Goal: Transaction & Acquisition: Purchase product/service

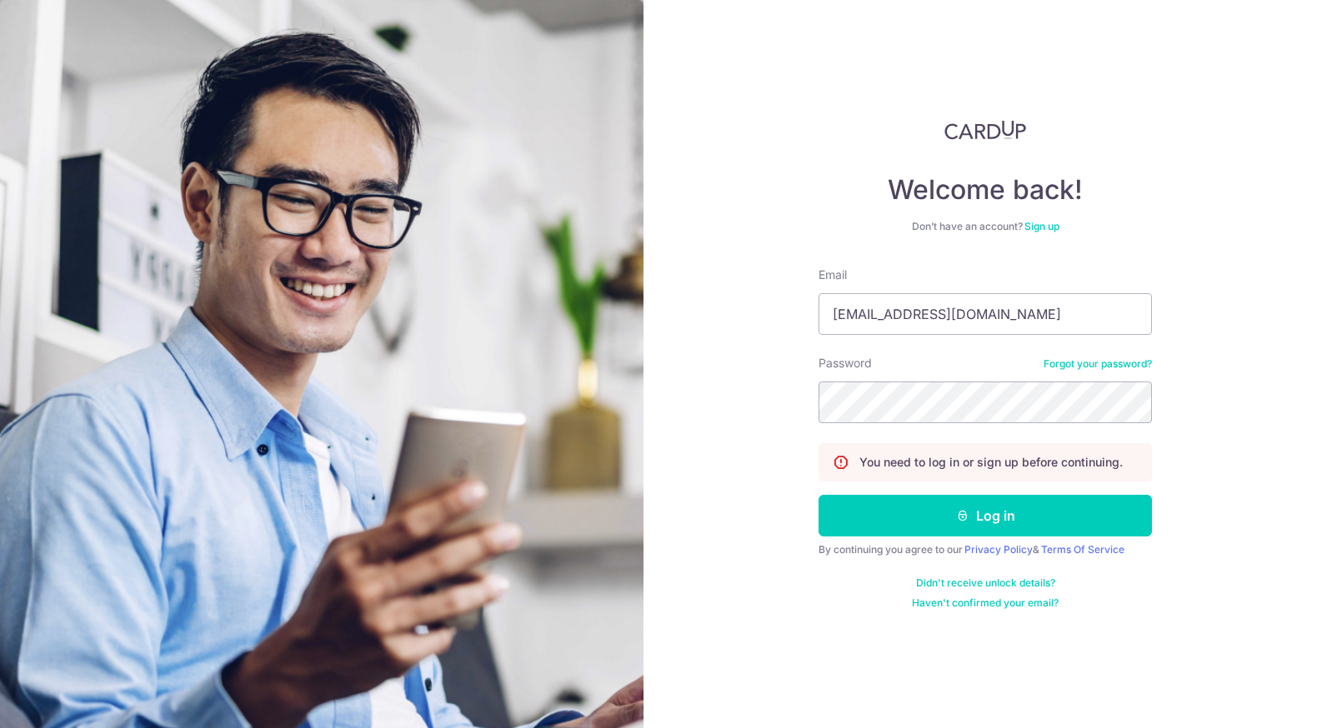
click at [944, 518] on button "Log in" at bounding box center [984, 516] width 333 height 42
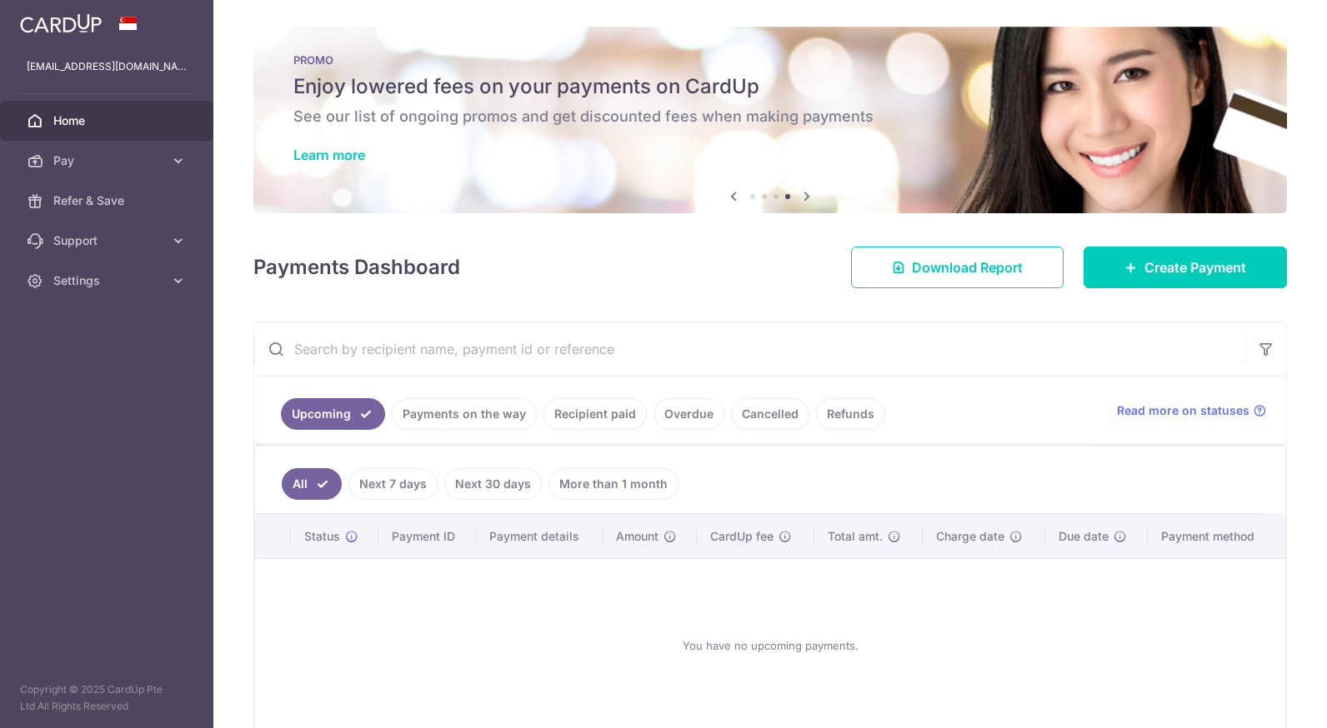
click at [733, 198] on icon at bounding box center [733, 196] width 20 height 21
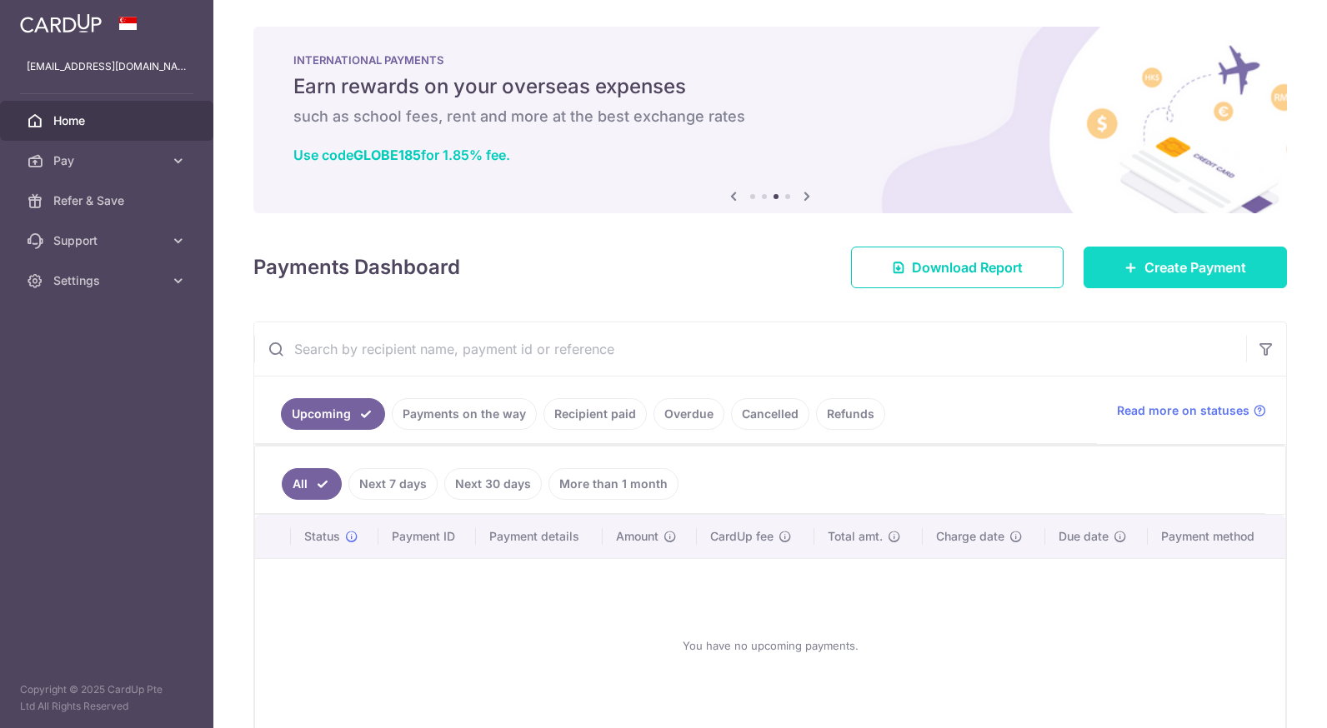
click at [1139, 257] on link "Create Payment" at bounding box center [1185, 268] width 203 height 42
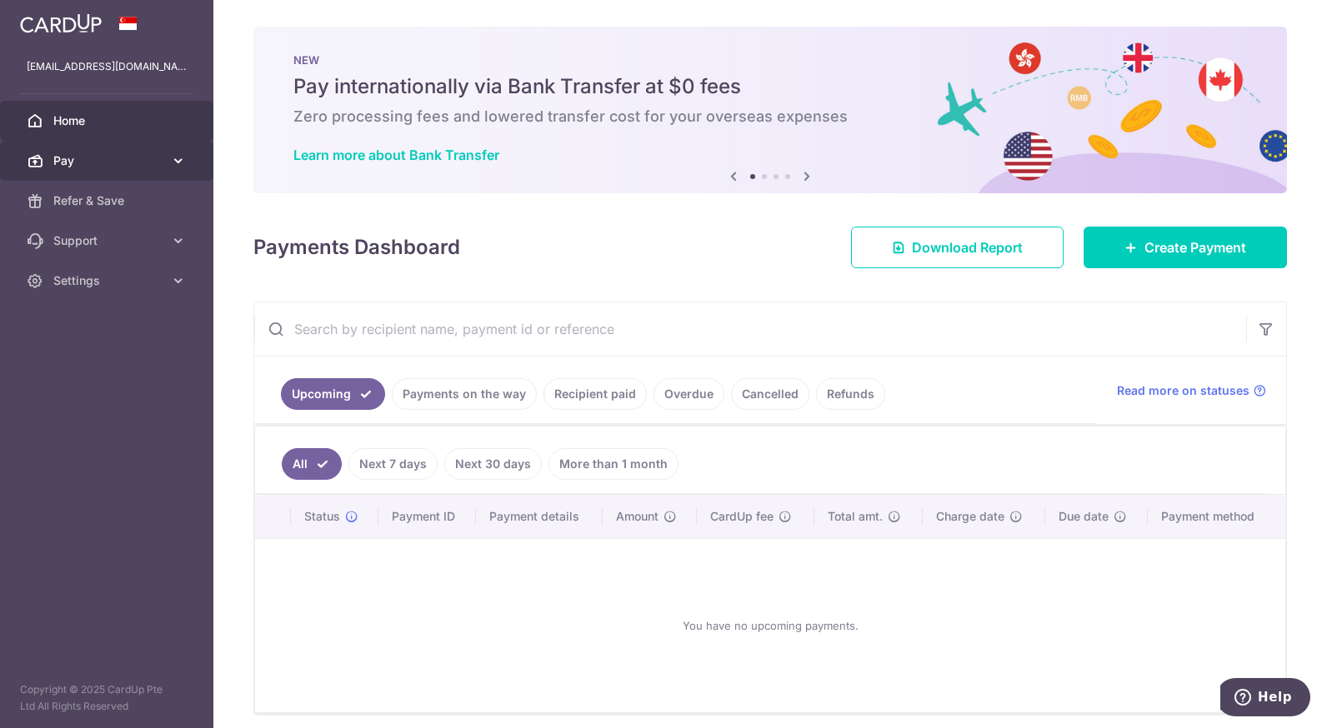
click at [144, 157] on span "Pay" at bounding box center [108, 161] width 110 height 17
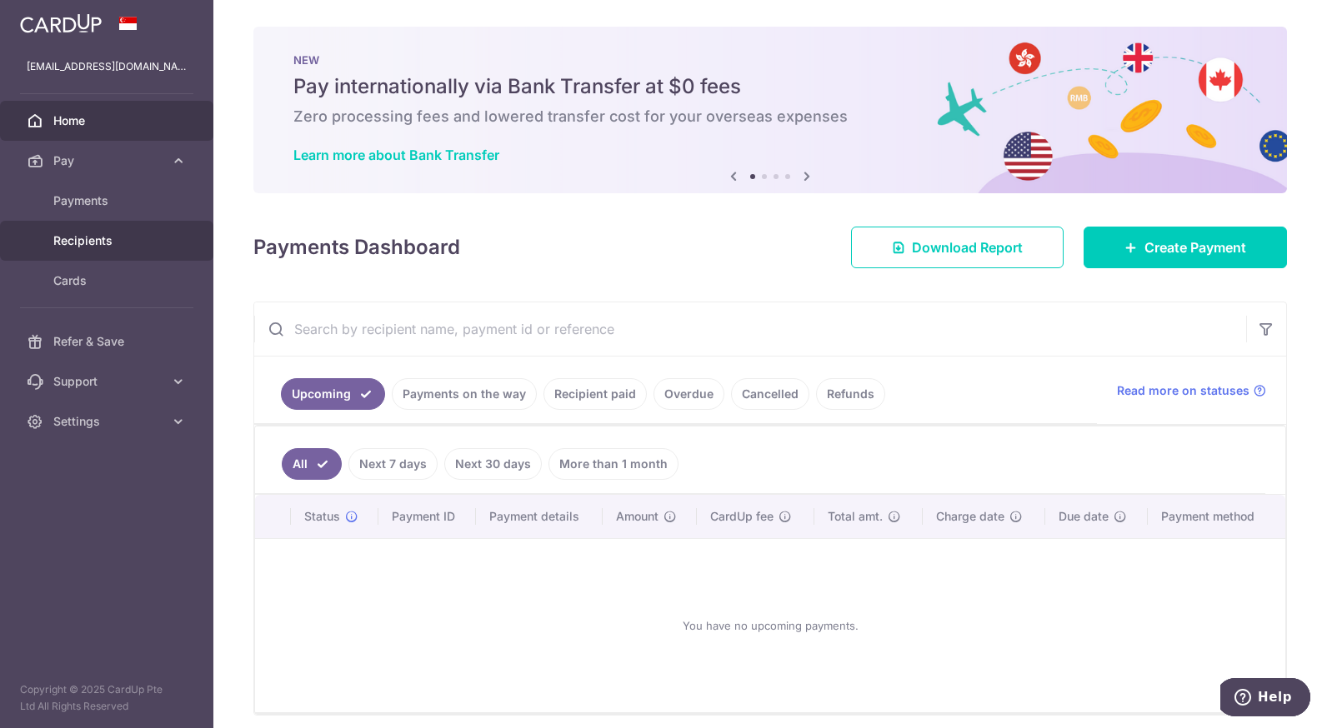
click at [137, 248] on span "Recipients" at bounding box center [108, 241] width 110 height 17
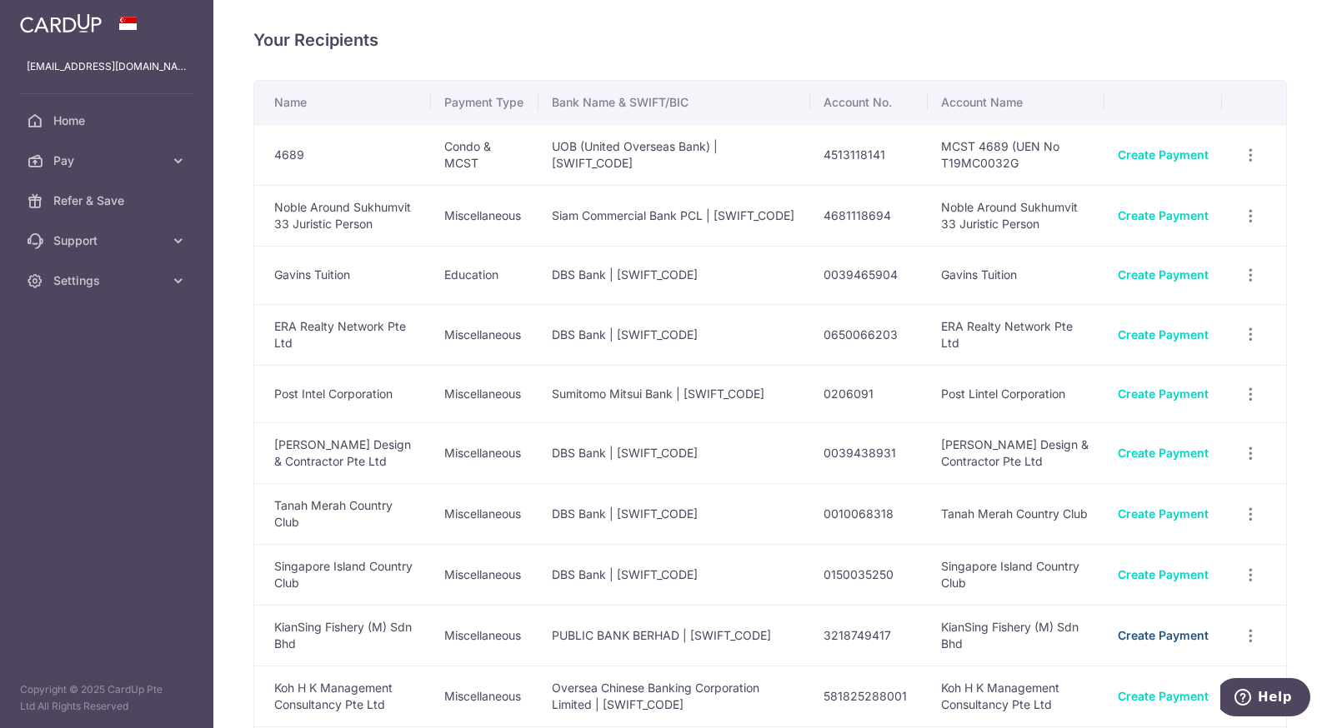
click at [1131, 643] on link "Create Payment" at bounding box center [1163, 635] width 91 height 14
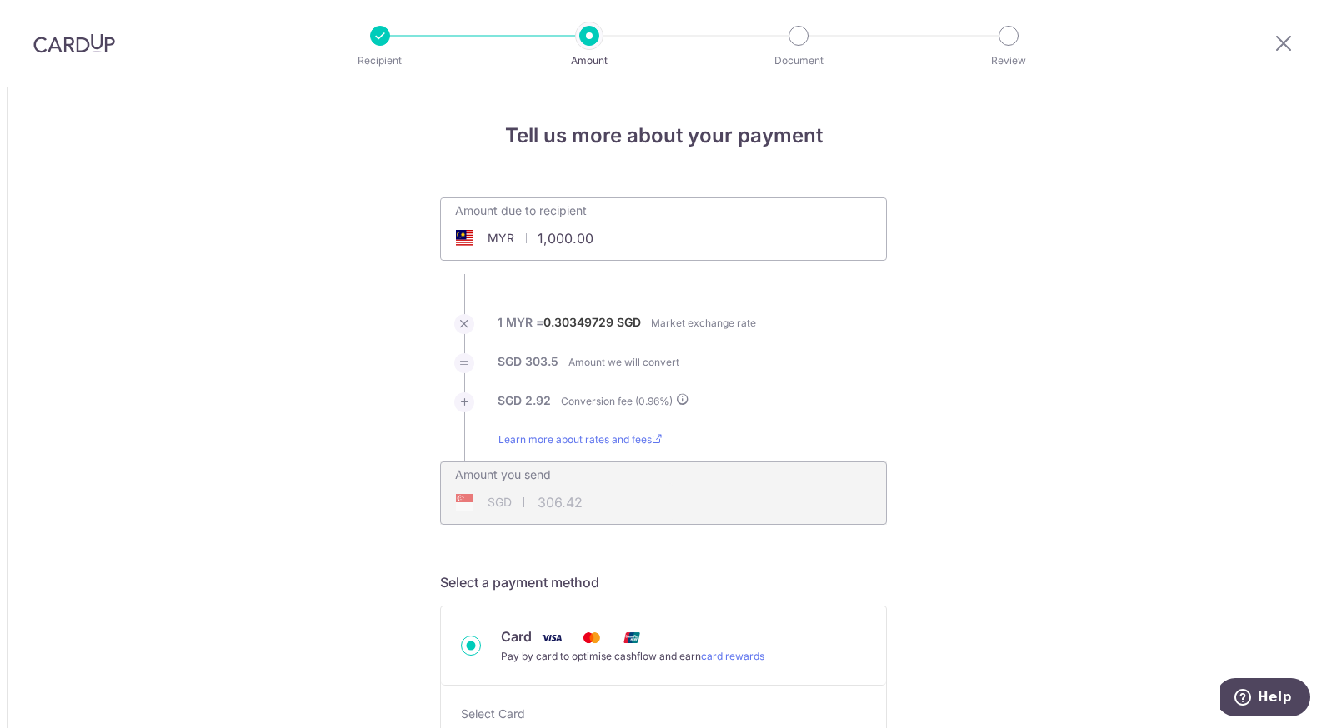
click at [634, 236] on input "1,000.00" at bounding box center [570, 238] width 258 height 38
type input "1,602.00"
type input "202507310000090027"
type input "Globe185"
type input "1,602.00"
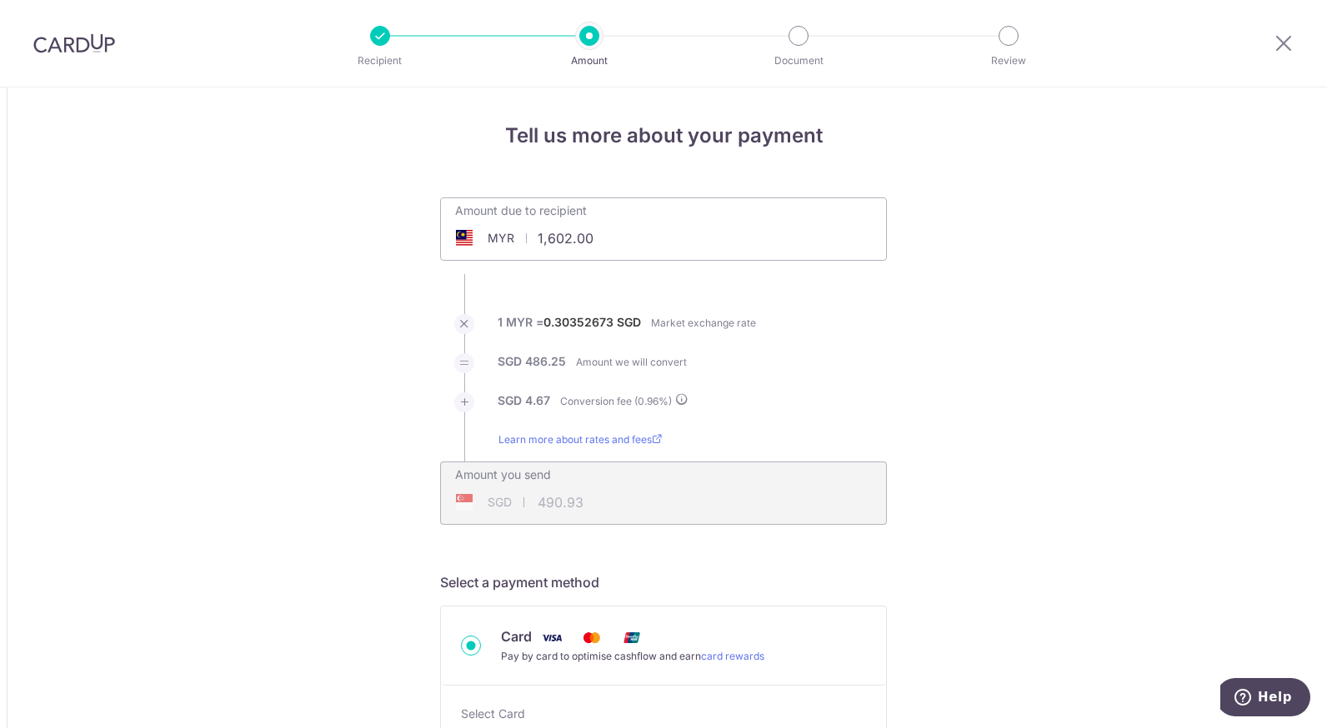
type input "490.93"
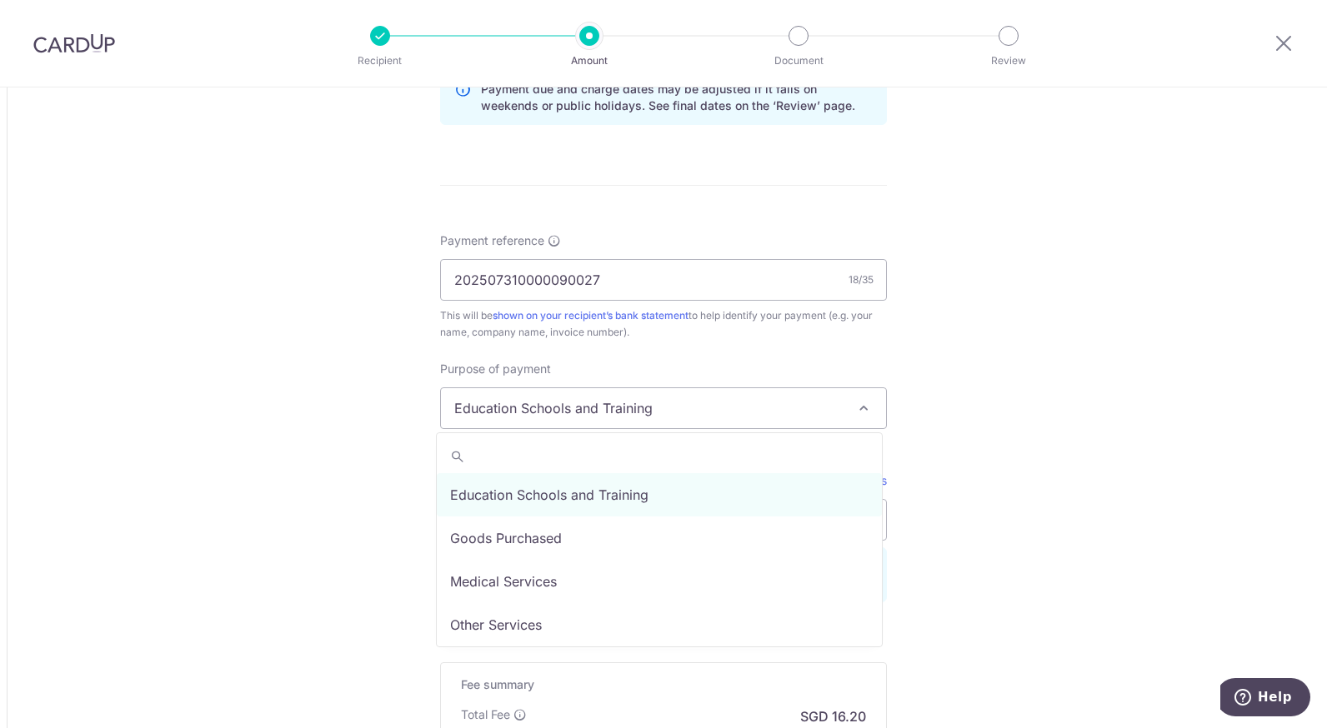
click at [856, 409] on span at bounding box center [864, 408] width 20 height 20
select select "Other Services"
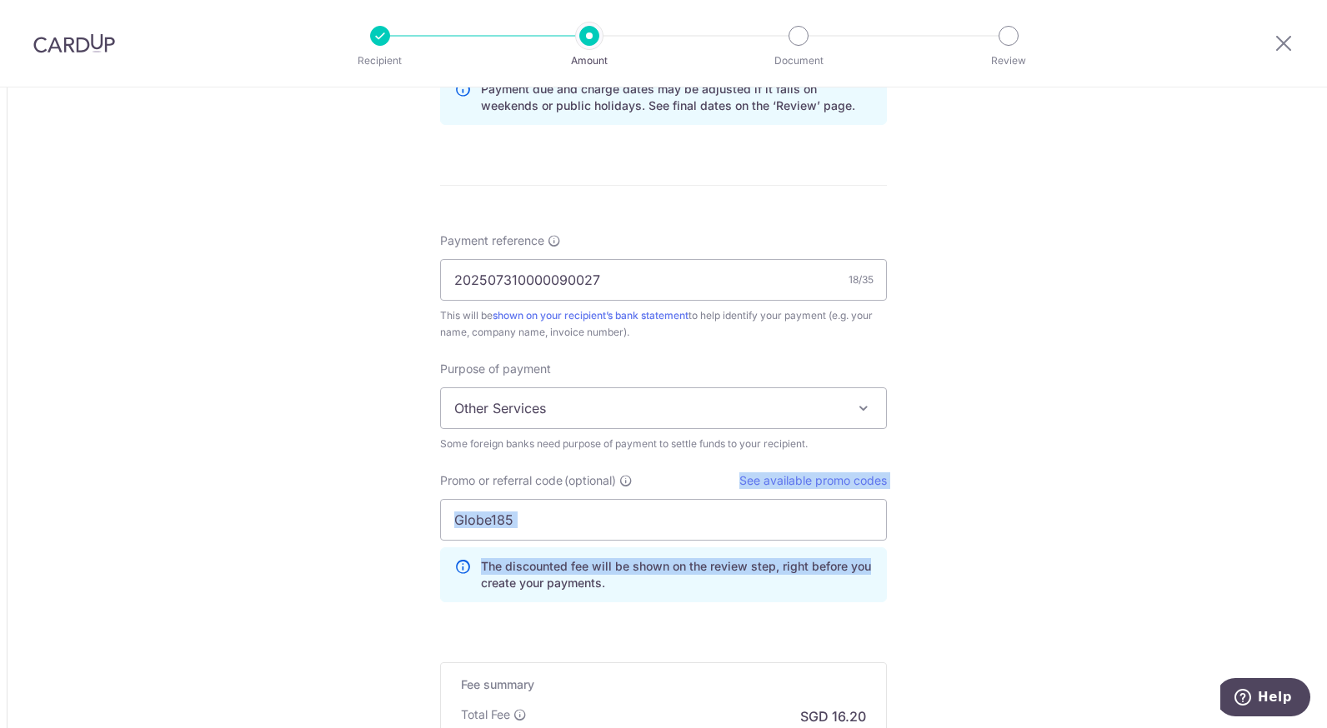
drag, startPoint x: 1049, startPoint y: 489, endPoint x: 1050, endPoint y: 552, distance: 62.5
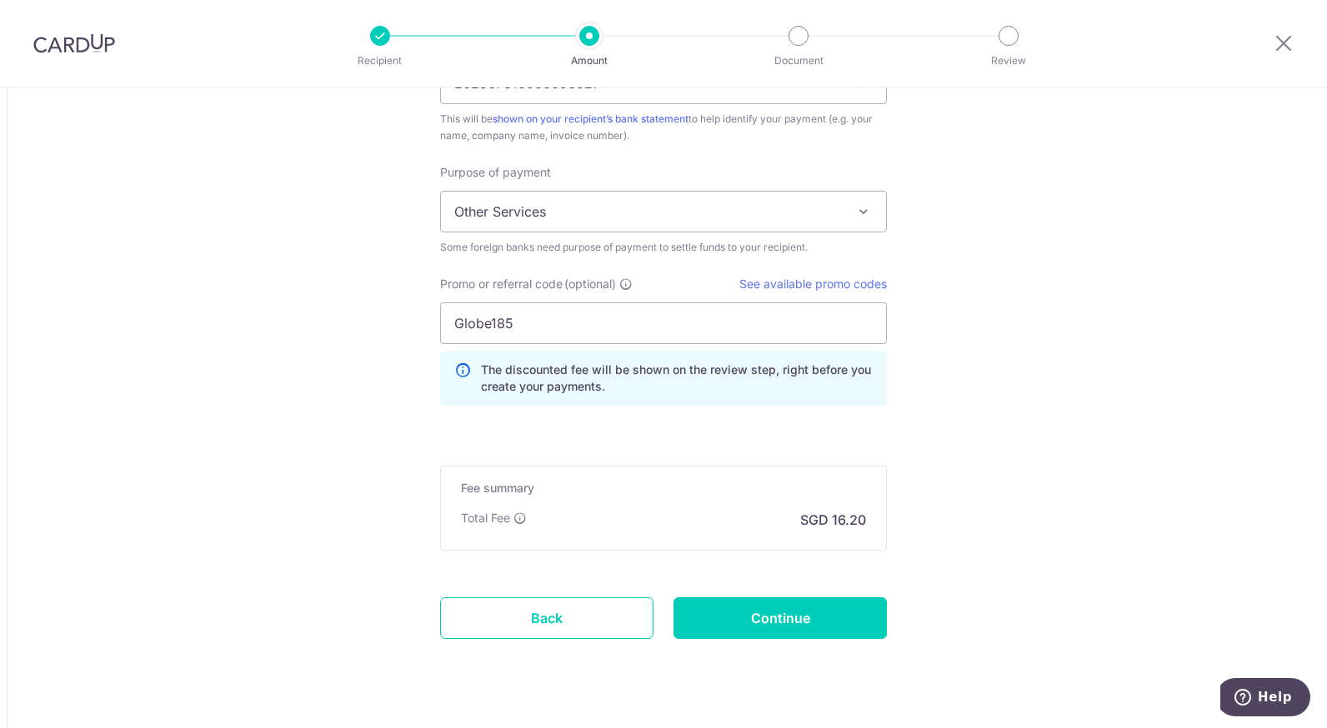
scroll to position [1400, 0]
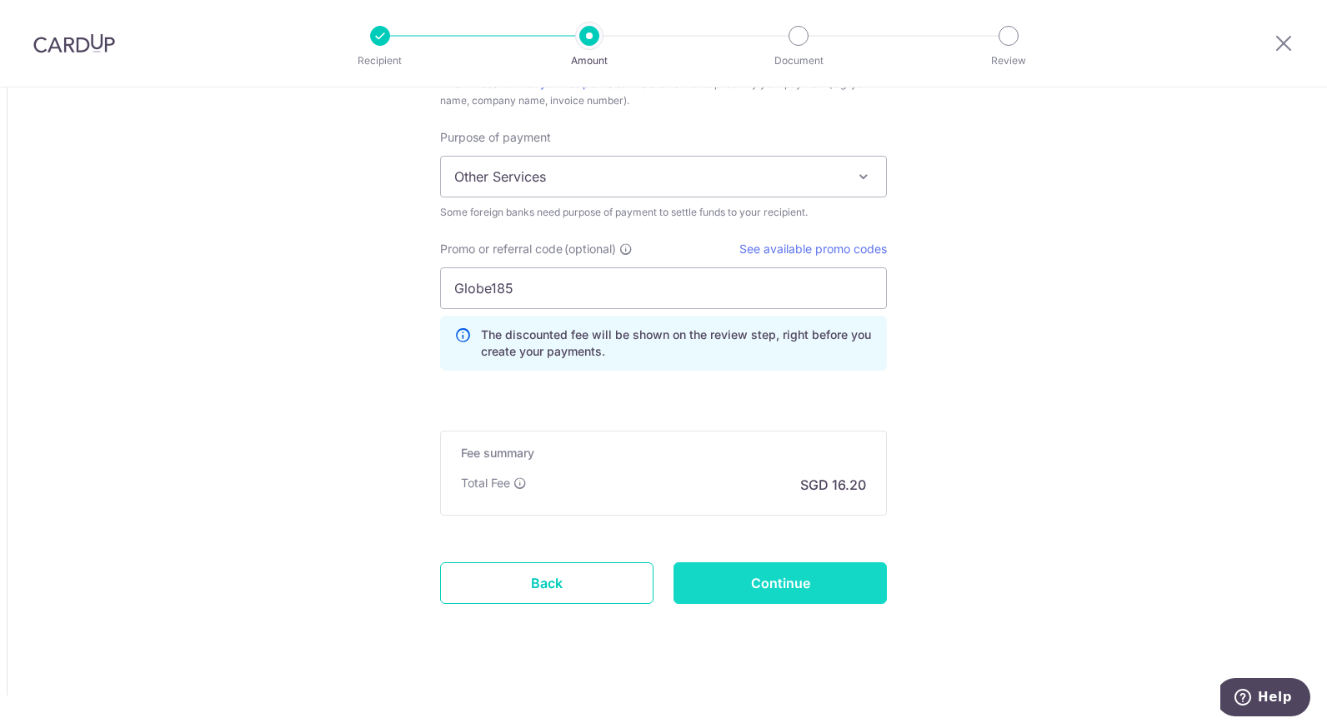
click at [798, 581] on input "Continue" at bounding box center [779, 584] width 213 height 42
type input "Create Schedule"
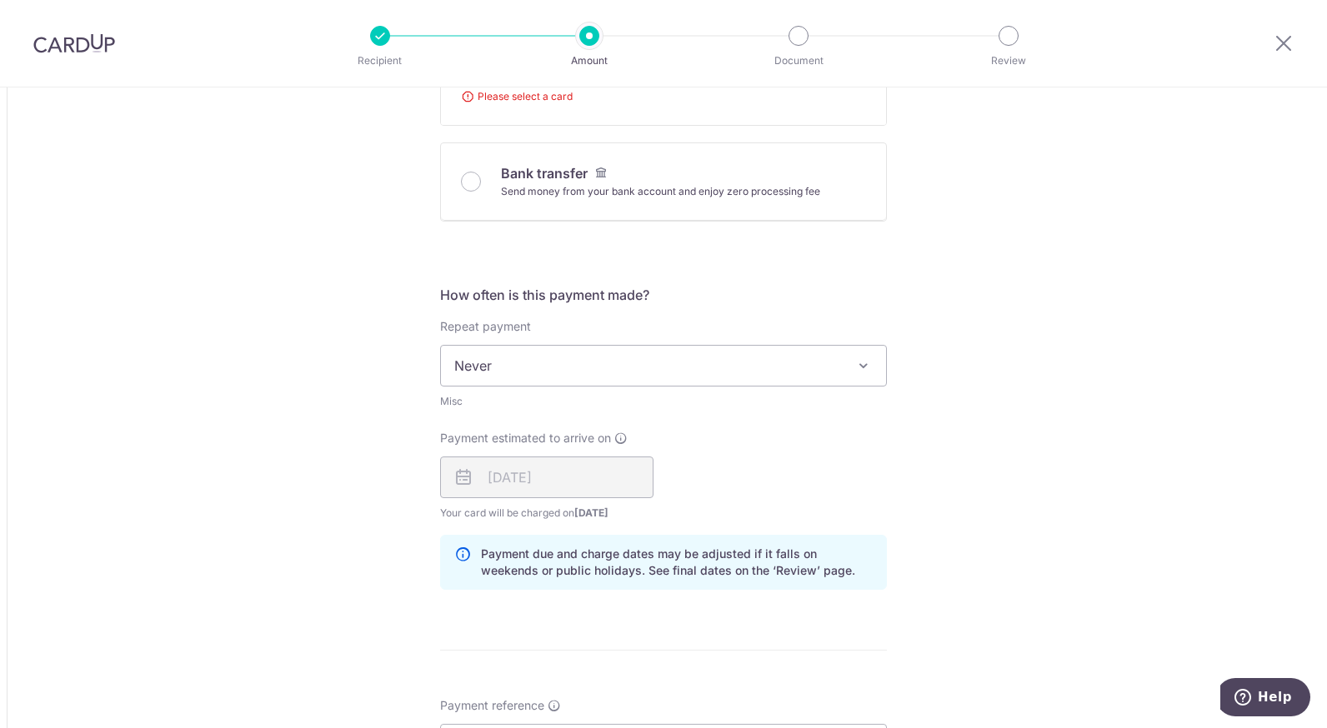
scroll to position [160, 0]
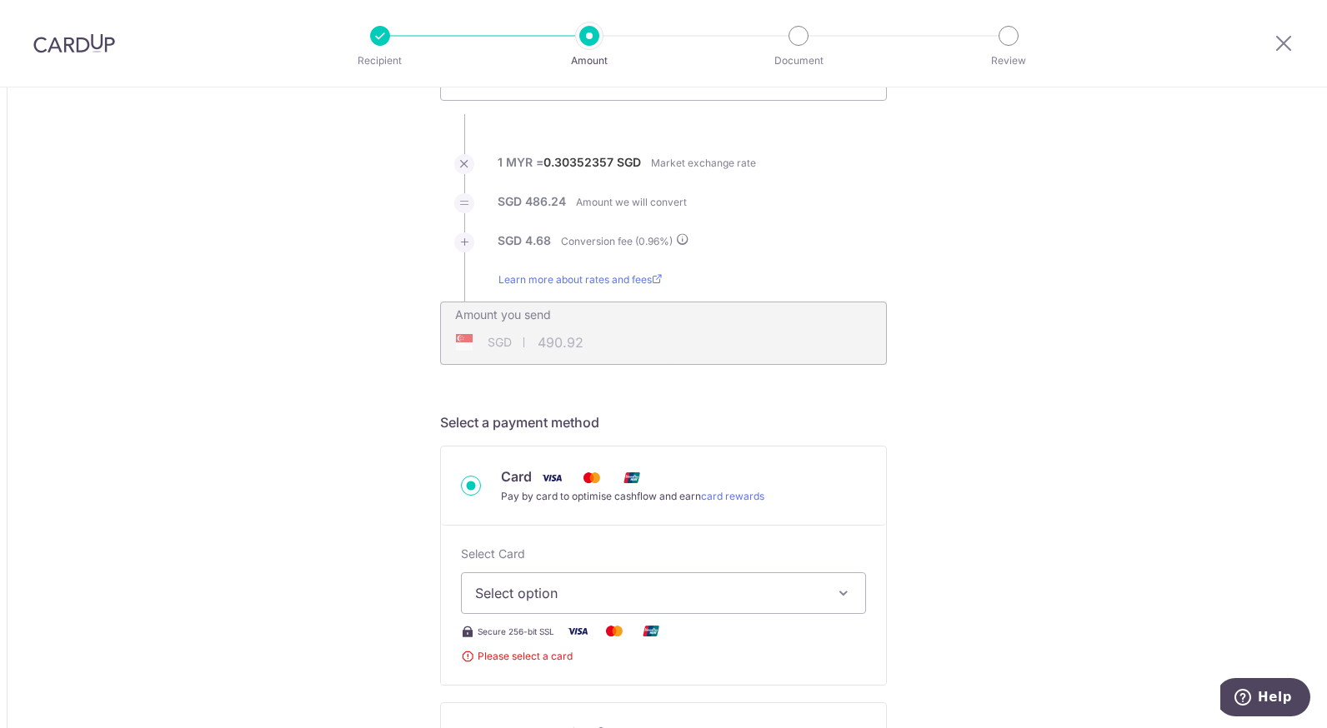
click at [595, 599] on span "Select option" at bounding box center [648, 593] width 347 height 20
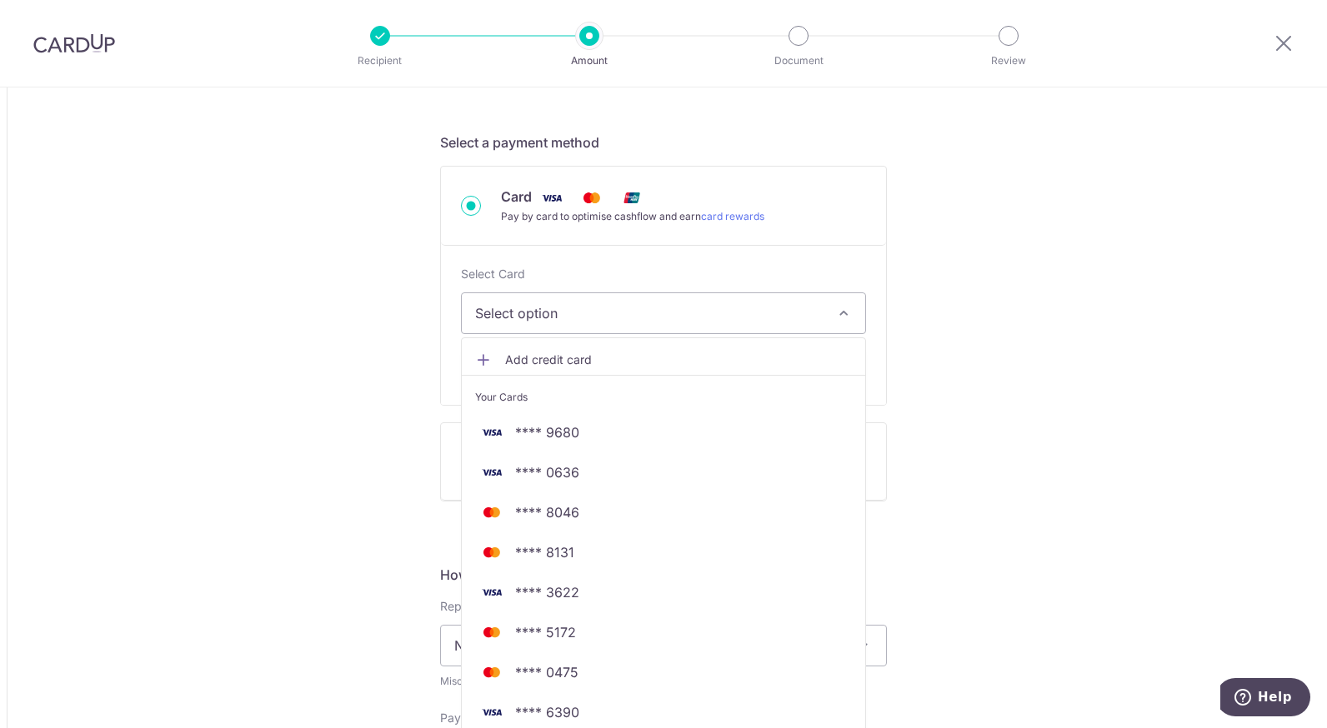
scroll to position [444, 0]
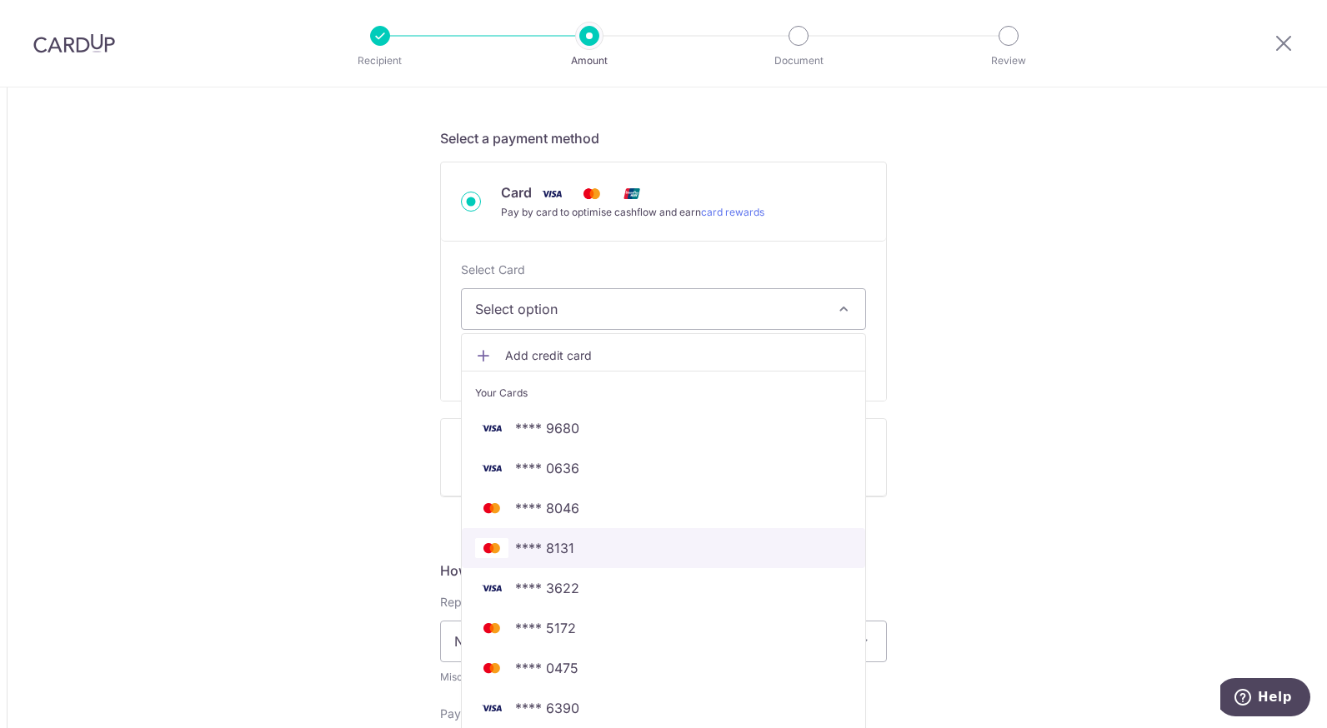
click at [676, 551] on span "**** 8131" at bounding box center [663, 548] width 377 height 20
type input "1,602.00"
type input "490.94"
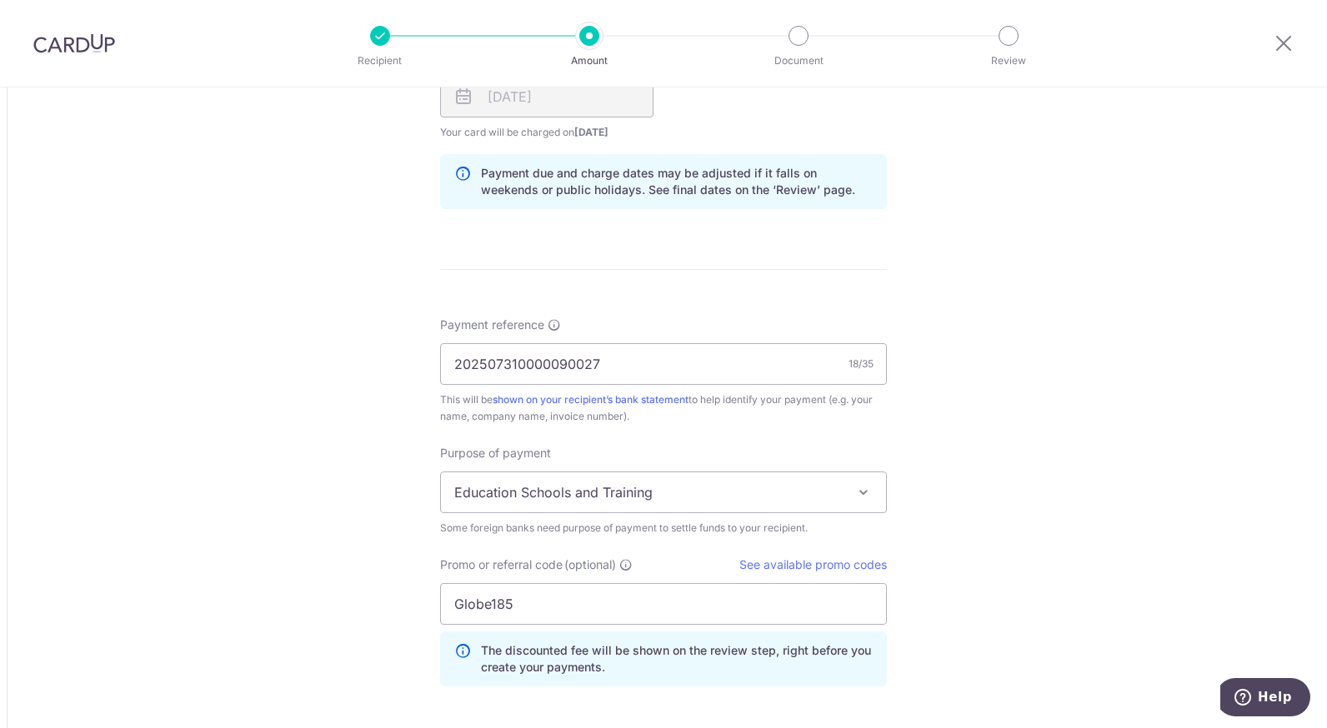
scroll to position [1094, 0]
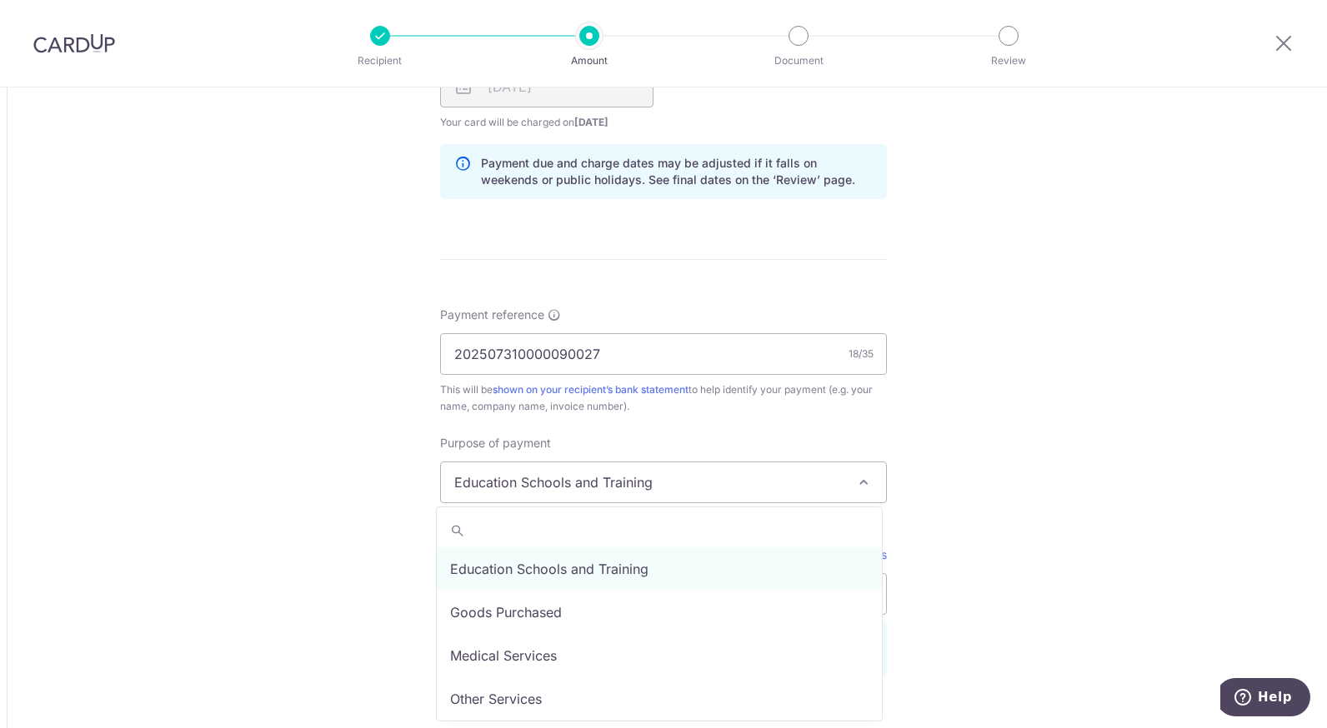
click at [861, 484] on span at bounding box center [864, 483] width 20 height 20
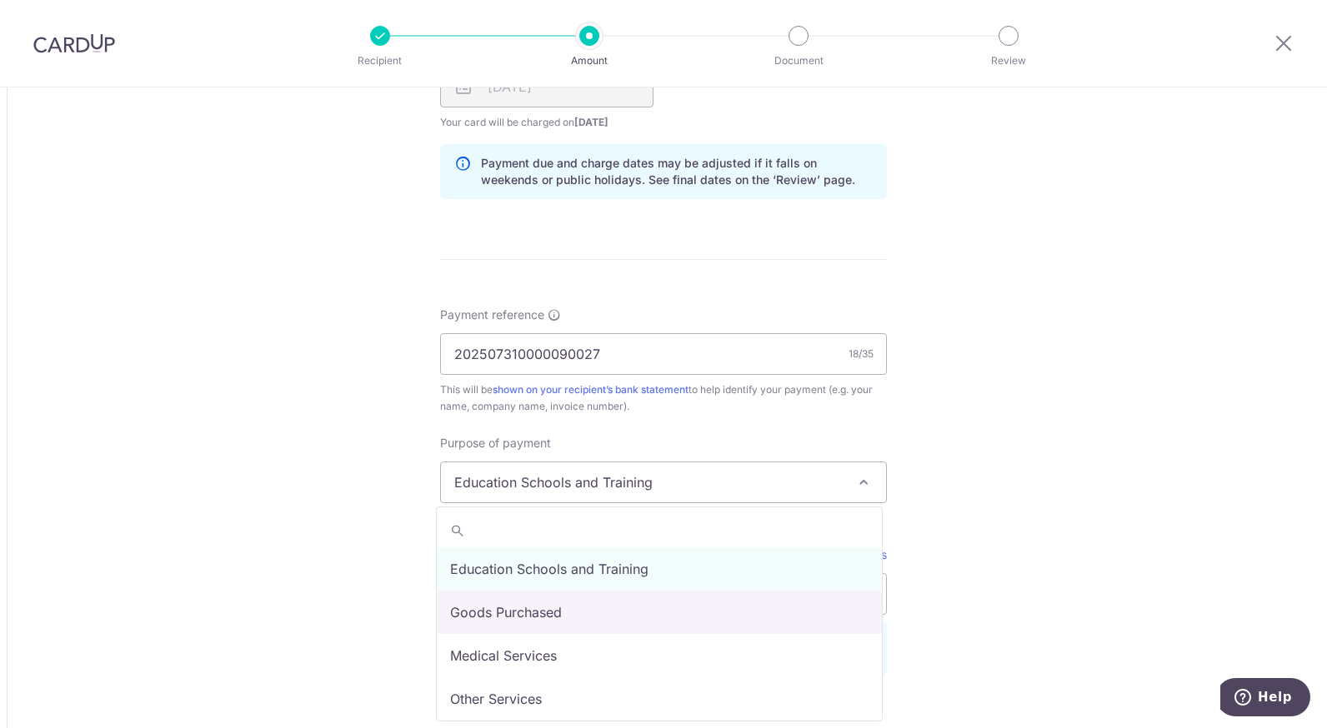
select select "Goods Purchased"
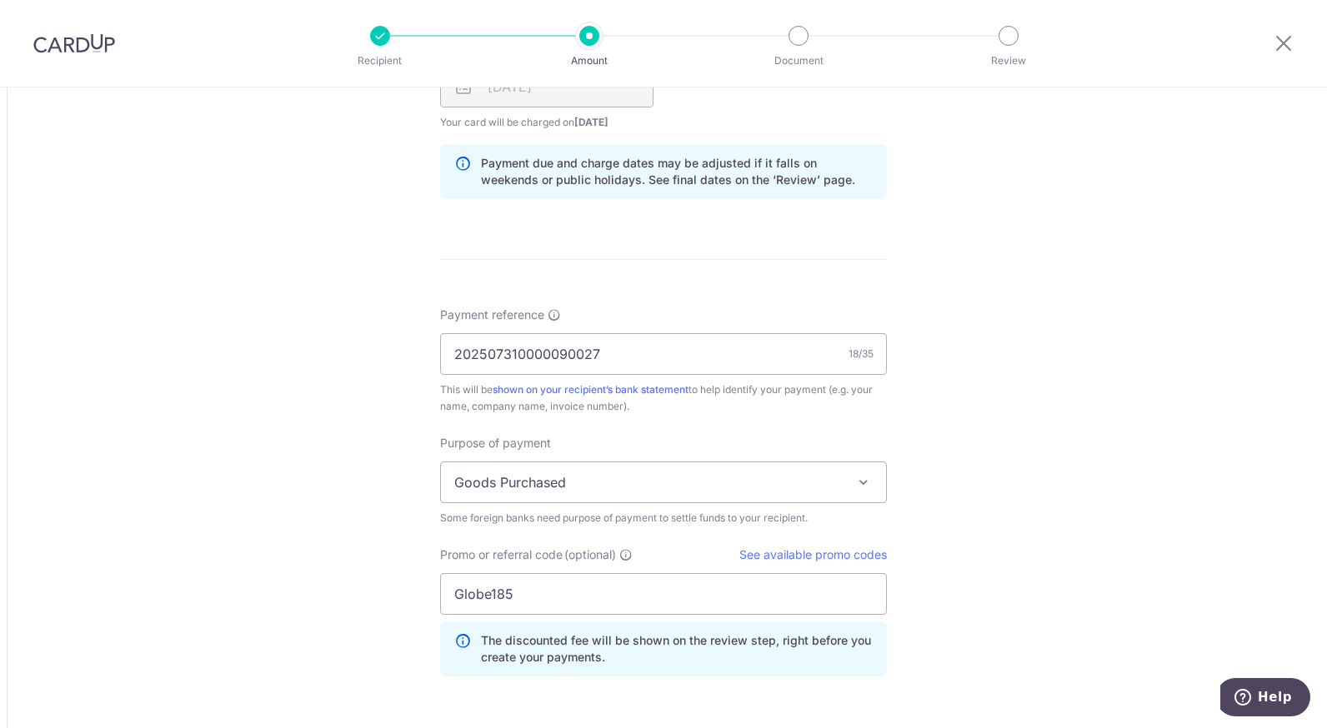
scroll to position [1400, 0]
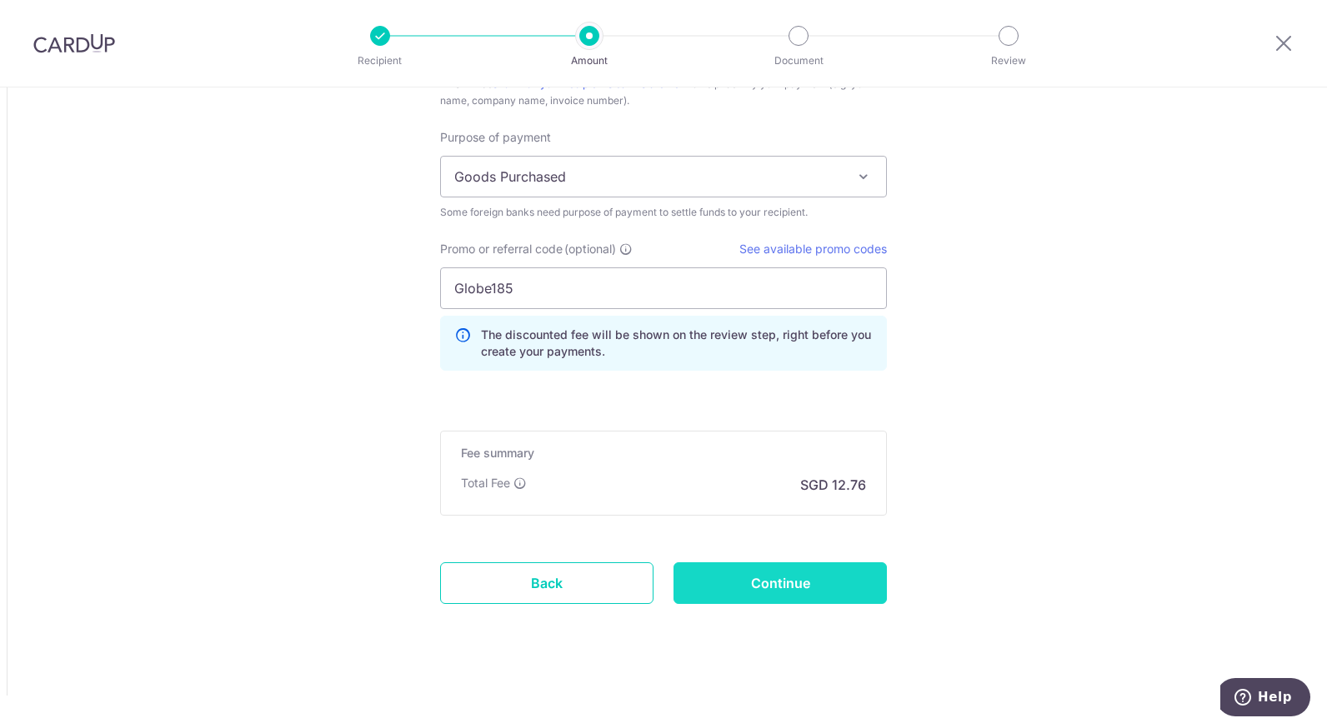
click at [836, 598] on input "Continue" at bounding box center [779, 584] width 213 height 42
type input "Create Schedule"
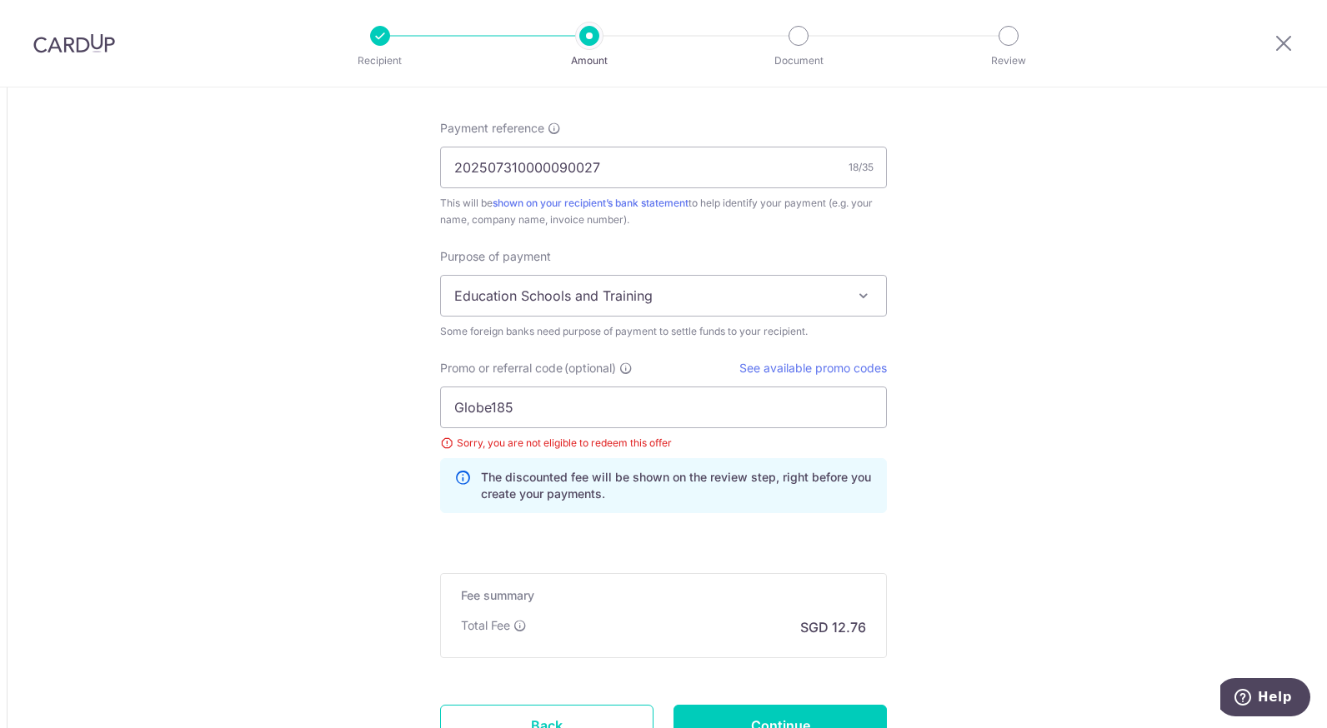
scroll to position [1285, 0]
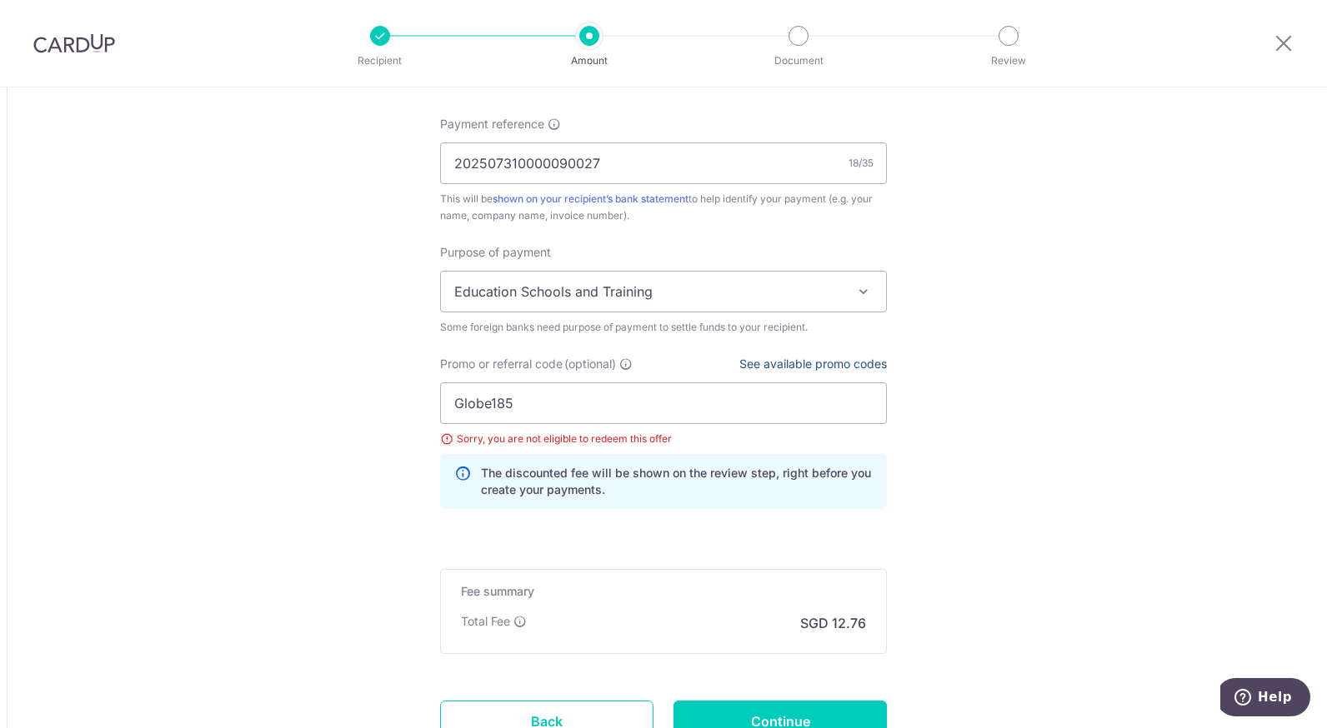
click at [798, 363] on link "See available promo codes" at bounding box center [813, 364] width 148 height 14
click at [513, 397] on input "Globe185" at bounding box center [663, 404] width 447 height 42
type input "G"
type input "off225"
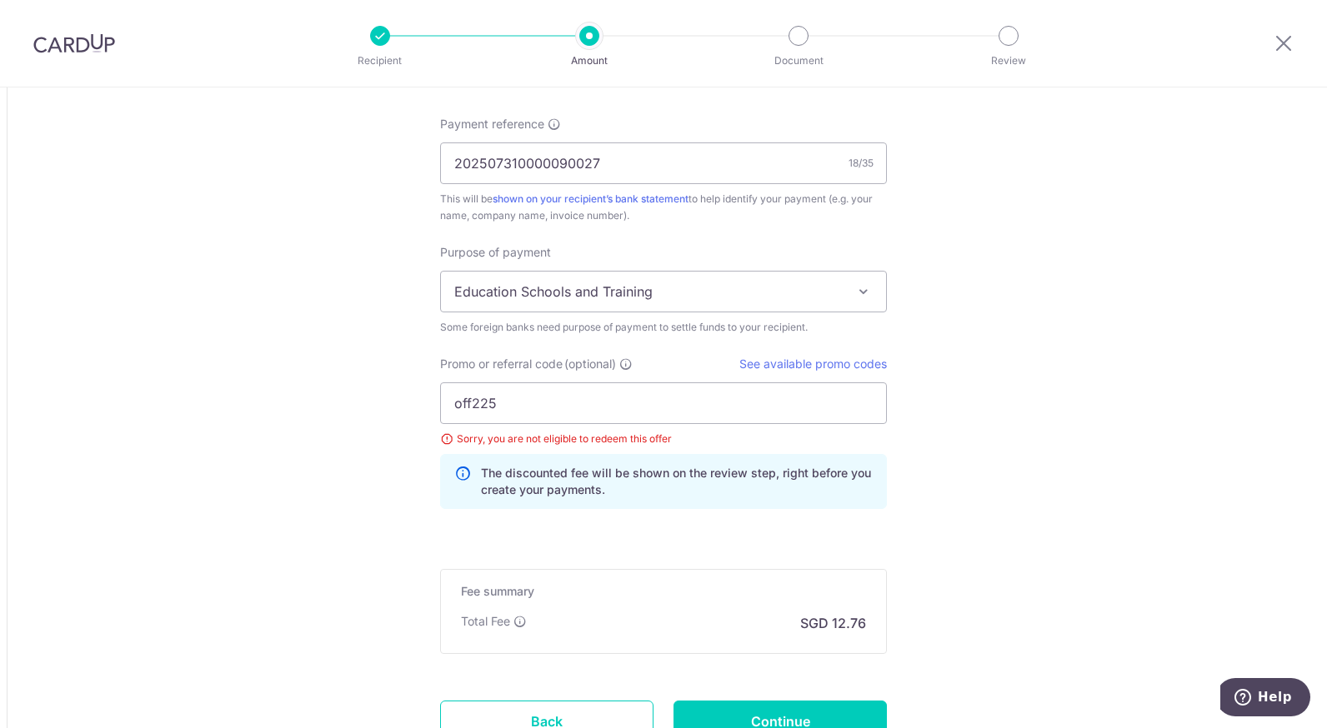
click at [854, 288] on span at bounding box center [864, 292] width 20 height 20
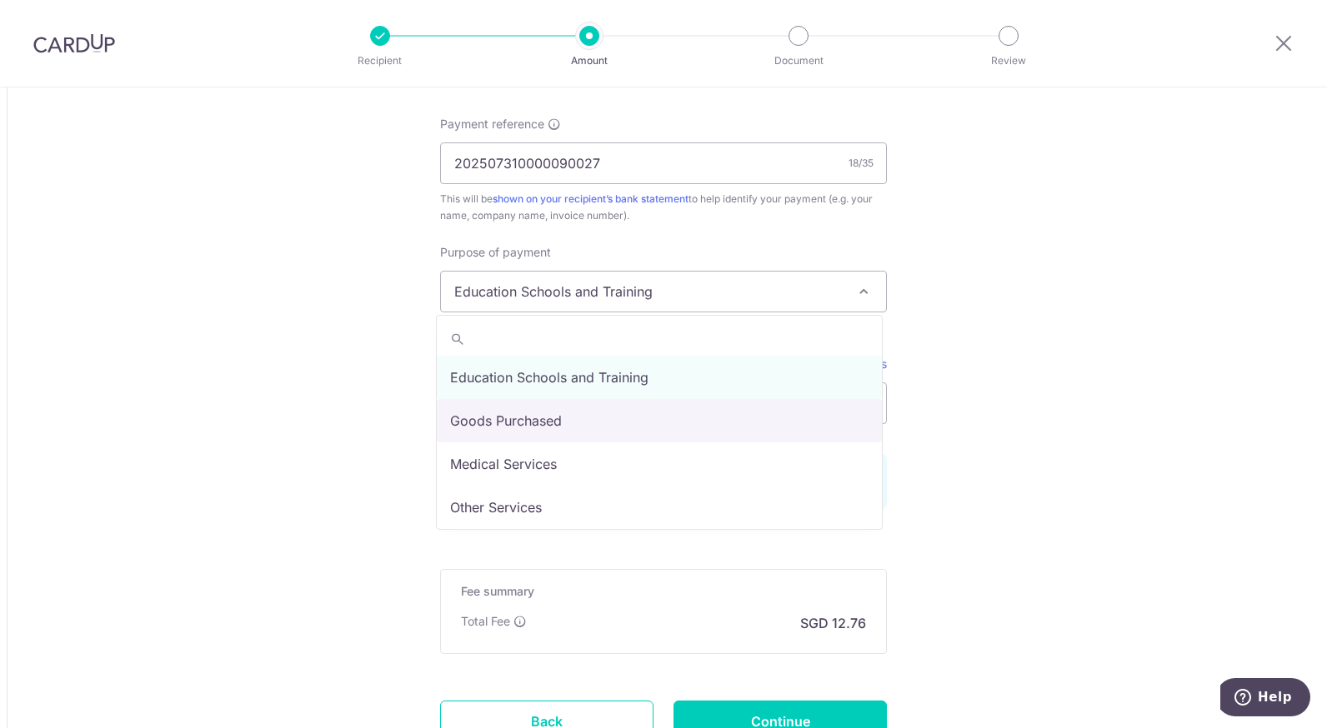
select select "Goods Purchased"
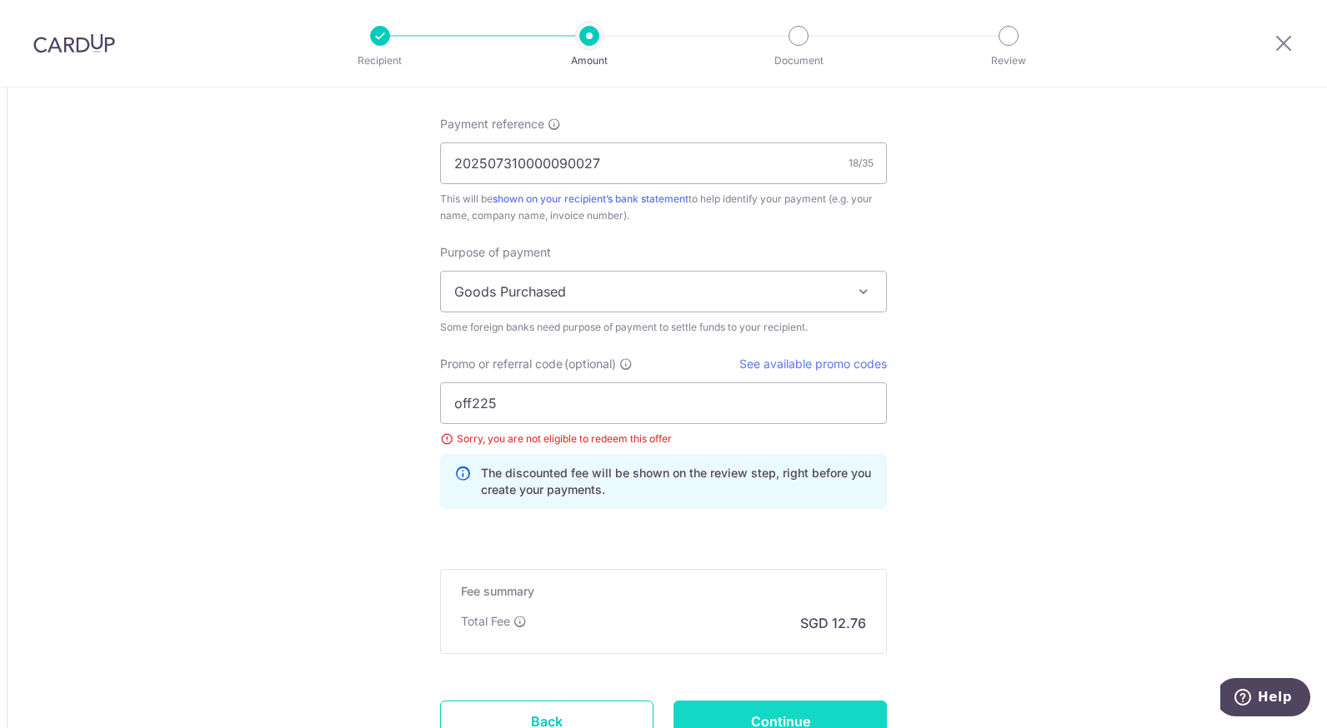
click at [769, 719] on input "Continue" at bounding box center [779, 722] width 213 height 42
type input "Update Schedule"
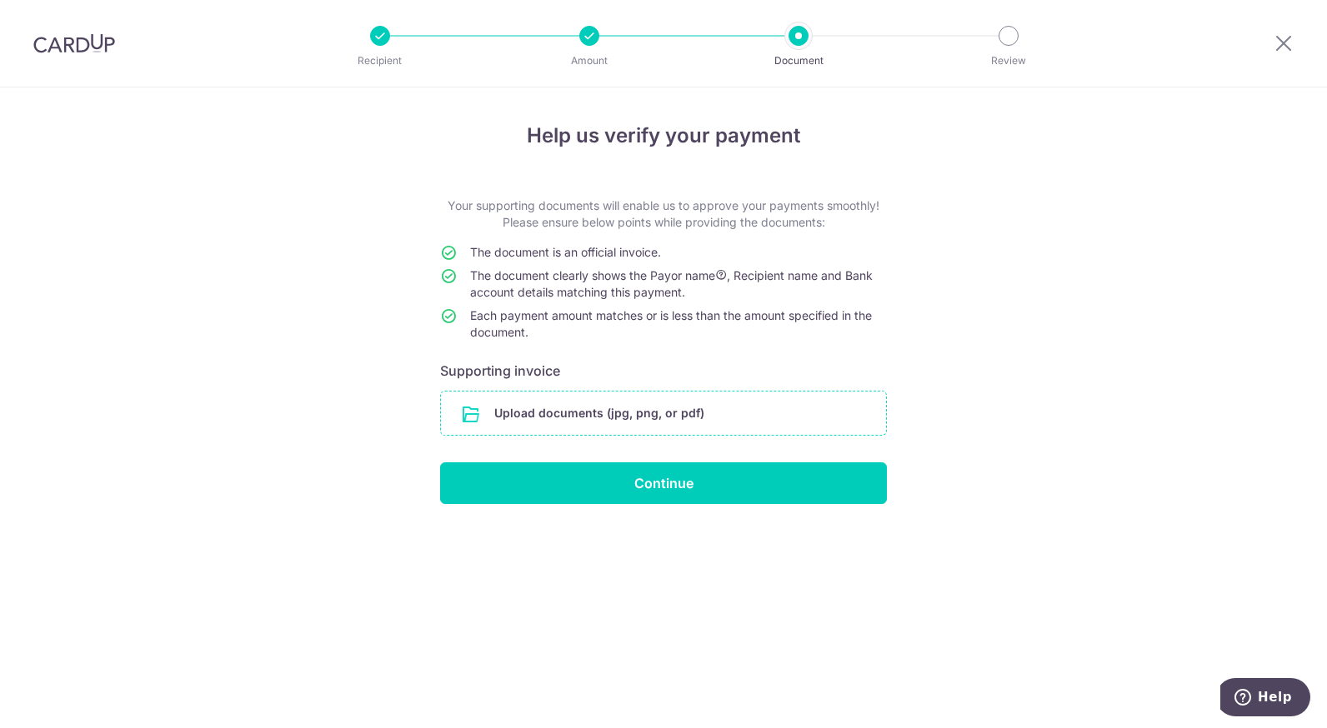
click at [605, 405] on input "file" at bounding box center [663, 413] width 445 height 43
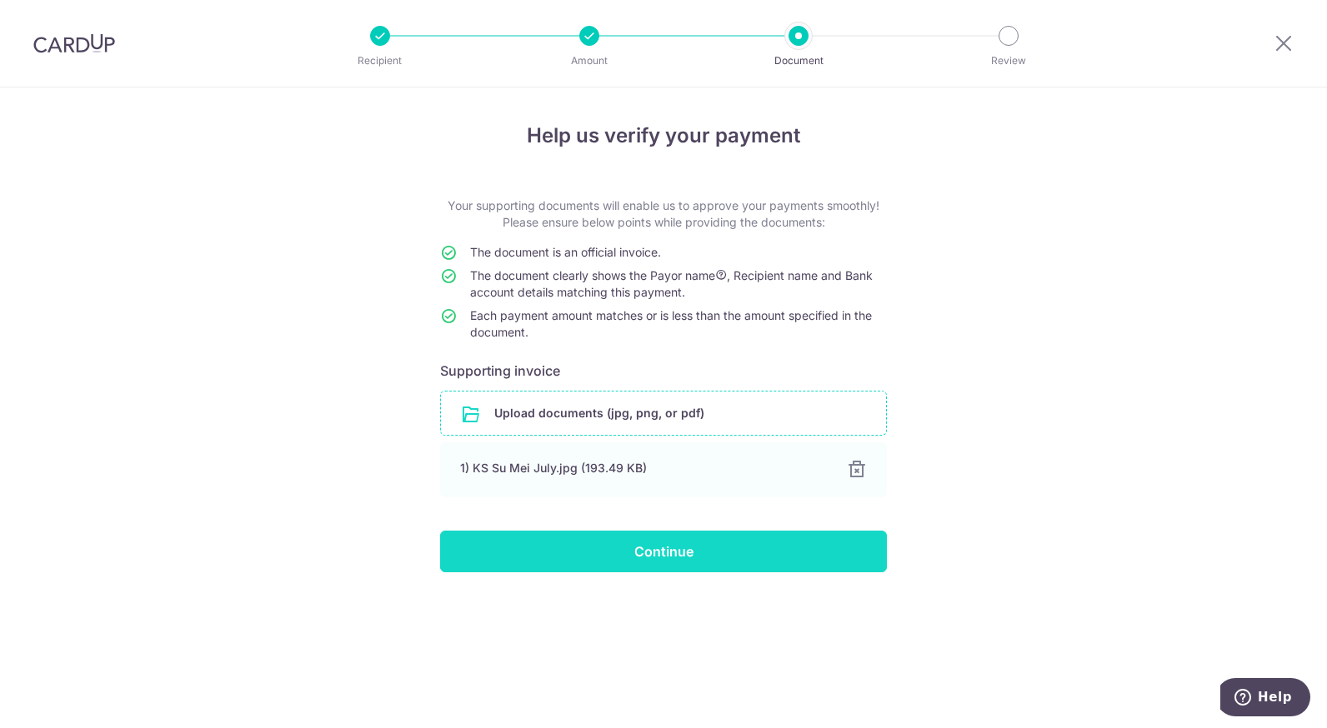
click at [703, 548] on input "Continue" at bounding box center [663, 552] width 447 height 42
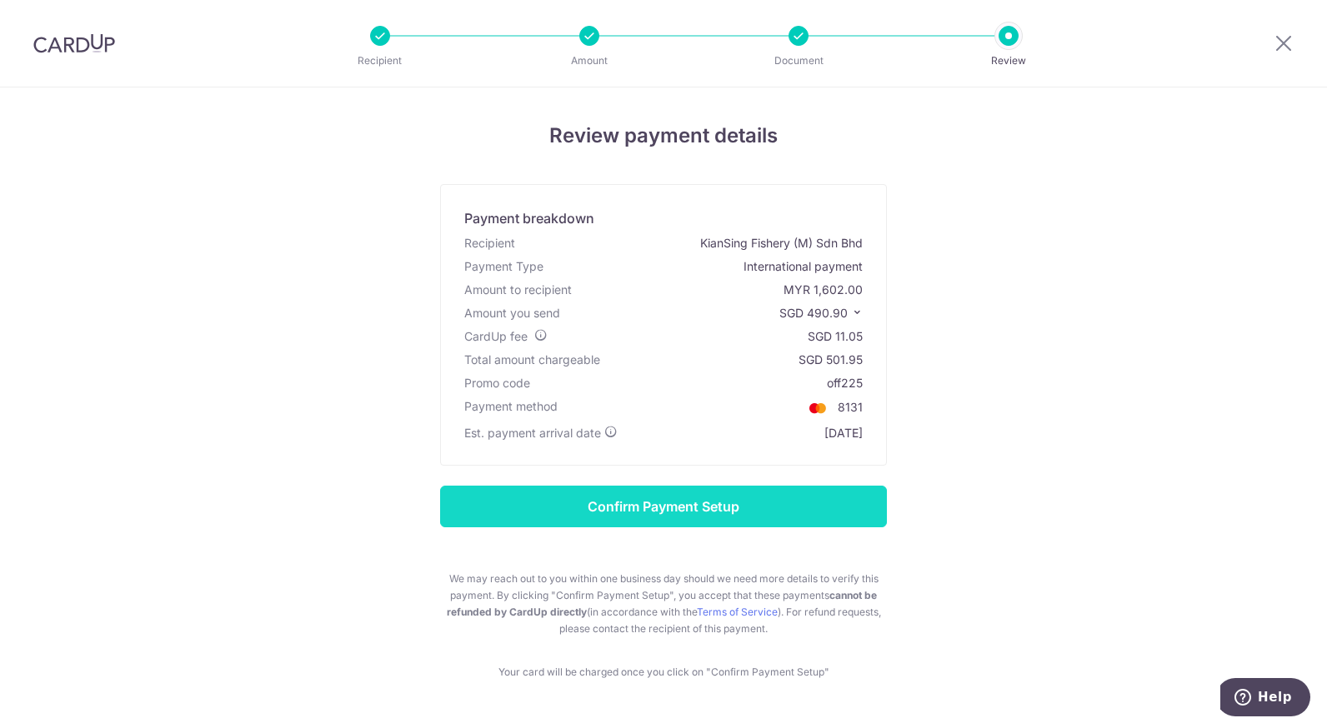
click at [706, 498] on input "Confirm Payment Setup" at bounding box center [663, 507] width 447 height 42
